Goal: Transaction & Acquisition: Purchase product/service

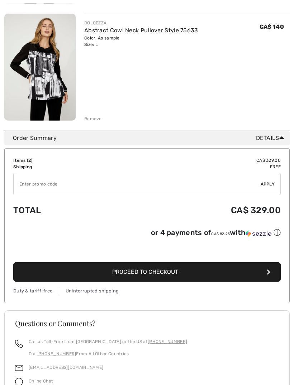
scroll to position [211, 0]
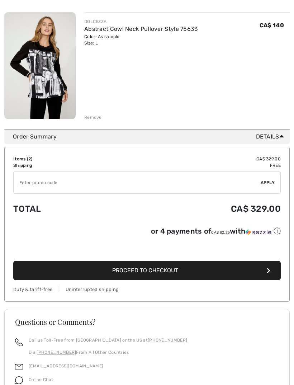
click at [158, 270] on span "Proceed to Checkout" at bounding box center [145, 270] width 66 height 7
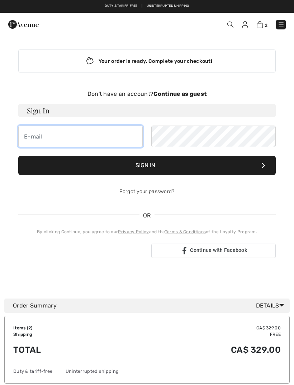
click at [35, 133] on input "email" at bounding box center [80, 137] width 124 height 22
type input "[EMAIL_ADDRESS][DOMAIN_NAME]"
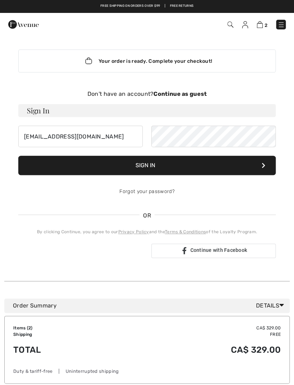
click at [151, 164] on button "Sign In" at bounding box center [147, 165] width 258 height 19
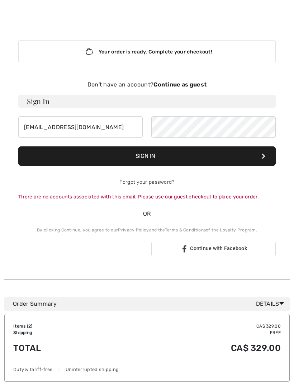
scroll to position [10, 0]
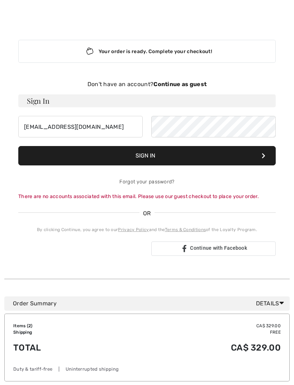
click at [192, 85] on strong "Continue as guest" at bounding box center [180, 84] width 53 height 7
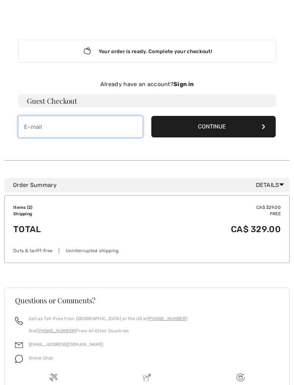
click at [36, 123] on input "email" at bounding box center [80, 127] width 124 height 22
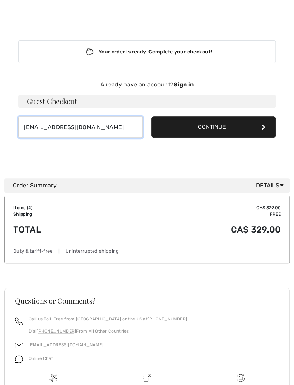
type input "[EMAIL_ADDRESS][DOMAIN_NAME]"
click at [213, 127] on button "Continue" at bounding box center [213, 127] width 124 height 22
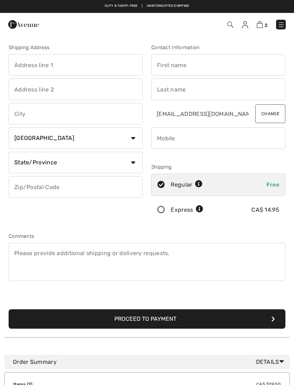
click at [29, 62] on input "text" at bounding box center [76, 65] width 134 height 22
type input "51 E"
type input "51 Eldorado Dr"
type input "Unit 4"
type input "St. Albert"
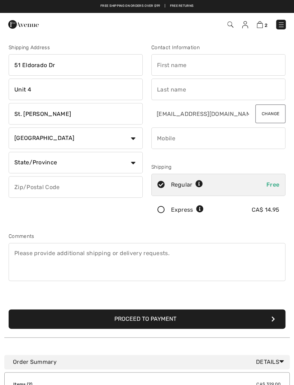
select select "AB"
type input "T8N7E3"
type input "Car"
type input "Carol"
click at [172, 133] on input "phone" at bounding box center [218, 138] width 134 height 22
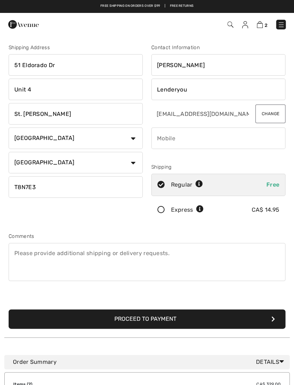
type input "Lenderyou"
type input "7804461102"
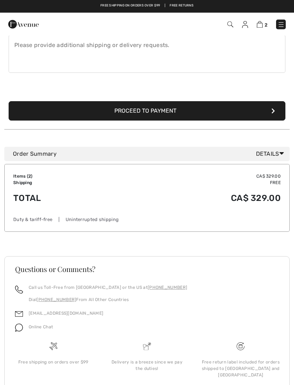
scroll to position [208, 0]
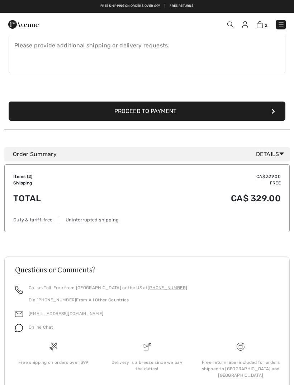
click at [137, 110] on button "Proceed to Payment" at bounding box center [147, 111] width 277 height 19
click at [132, 110] on button "Proceed to Payment" at bounding box center [147, 111] width 277 height 19
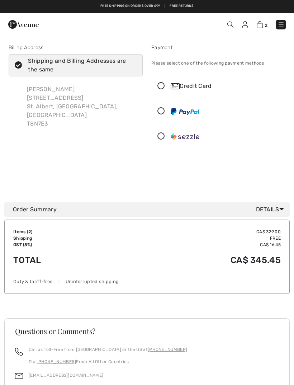
click at [164, 84] on icon at bounding box center [161, 87] width 19 height 8
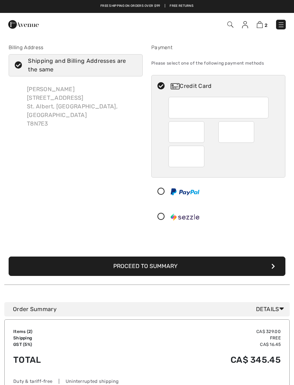
click at [201, 133] on div at bounding box center [187, 132] width 36 height 22
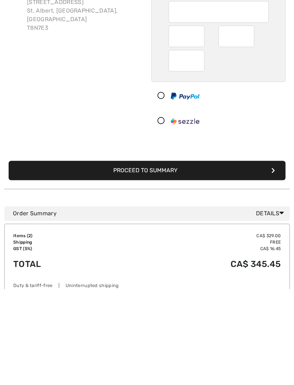
click at [136, 256] on button "Proceed to Summary" at bounding box center [147, 265] width 277 height 19
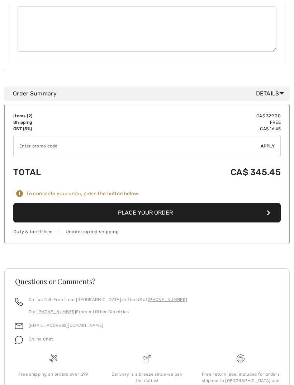
scroll to position [510, 0]
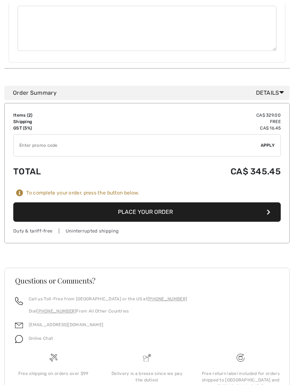
click at [140, 203] on button "Place Your Order" at bounding box center [147, 211] width 268 height 19
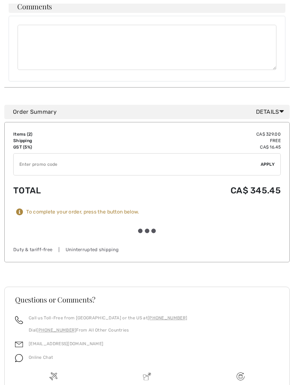
scroll to position [494, 0]
